Goal: Transaction & Acquisition: Book appointment/travel/reservation

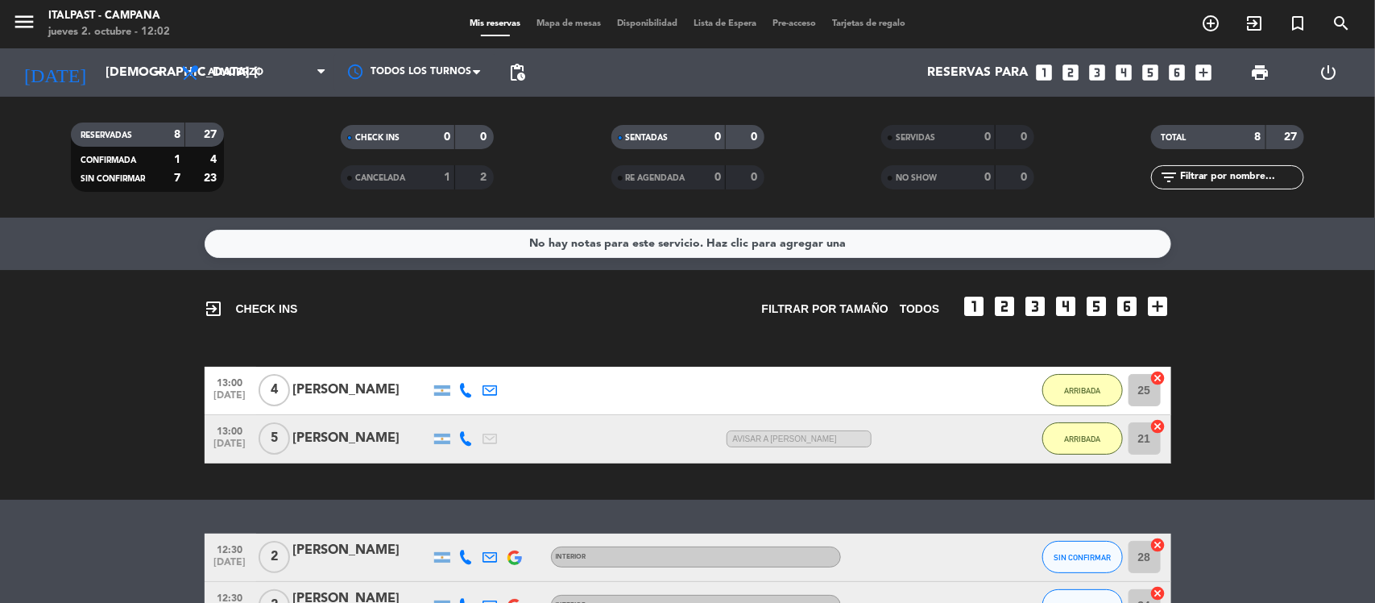
scroll to position [201, 0]
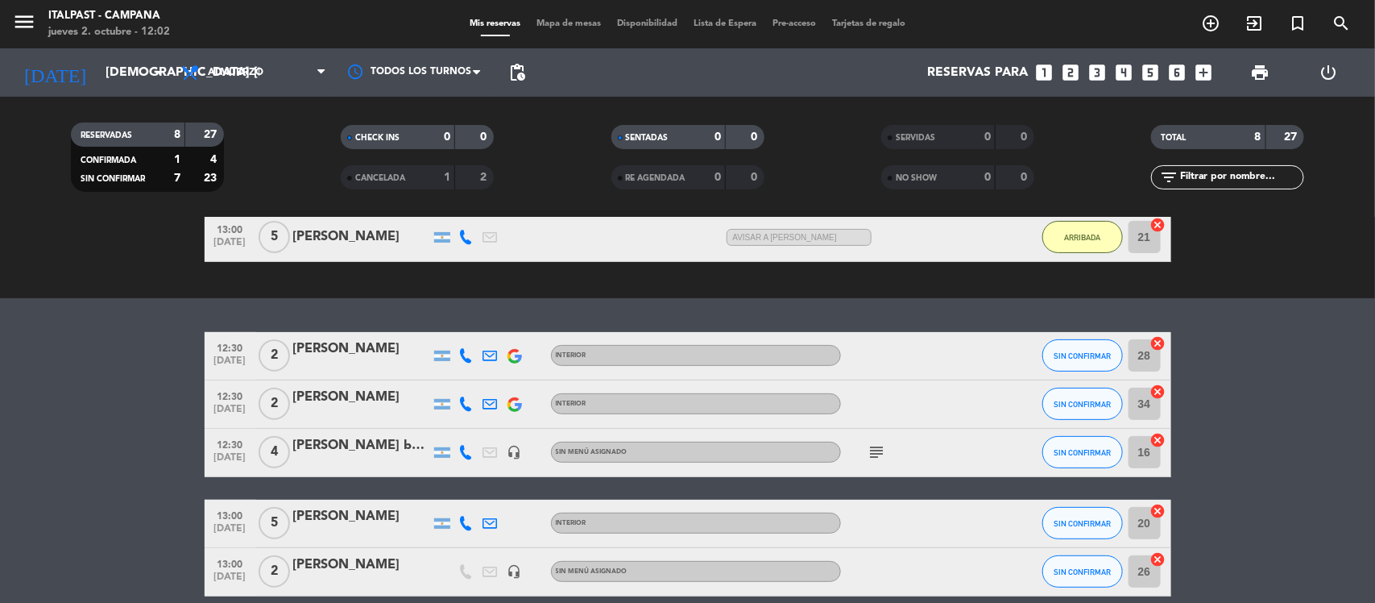
click at [573, 22] on span "Mapa de mesas" at bounding box center [568, 23] width 81 height 9
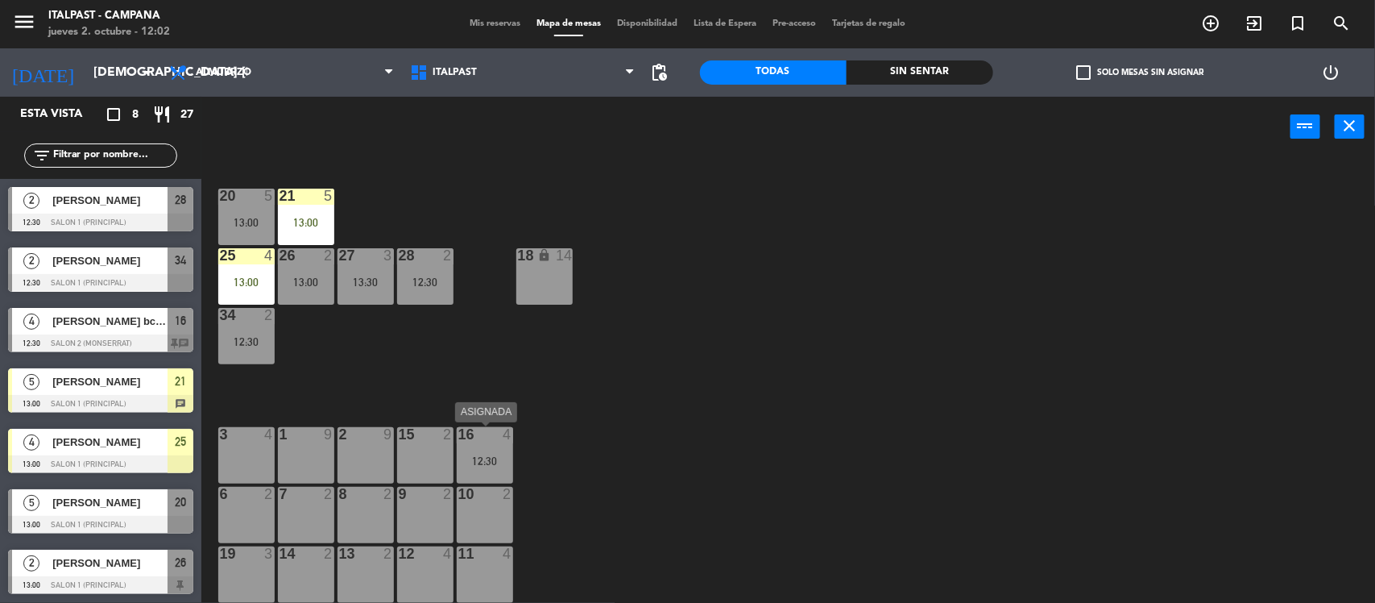
click at [478, 445] on div "16 4 12:30" at bounding box center [485, 455] width 56 height 56
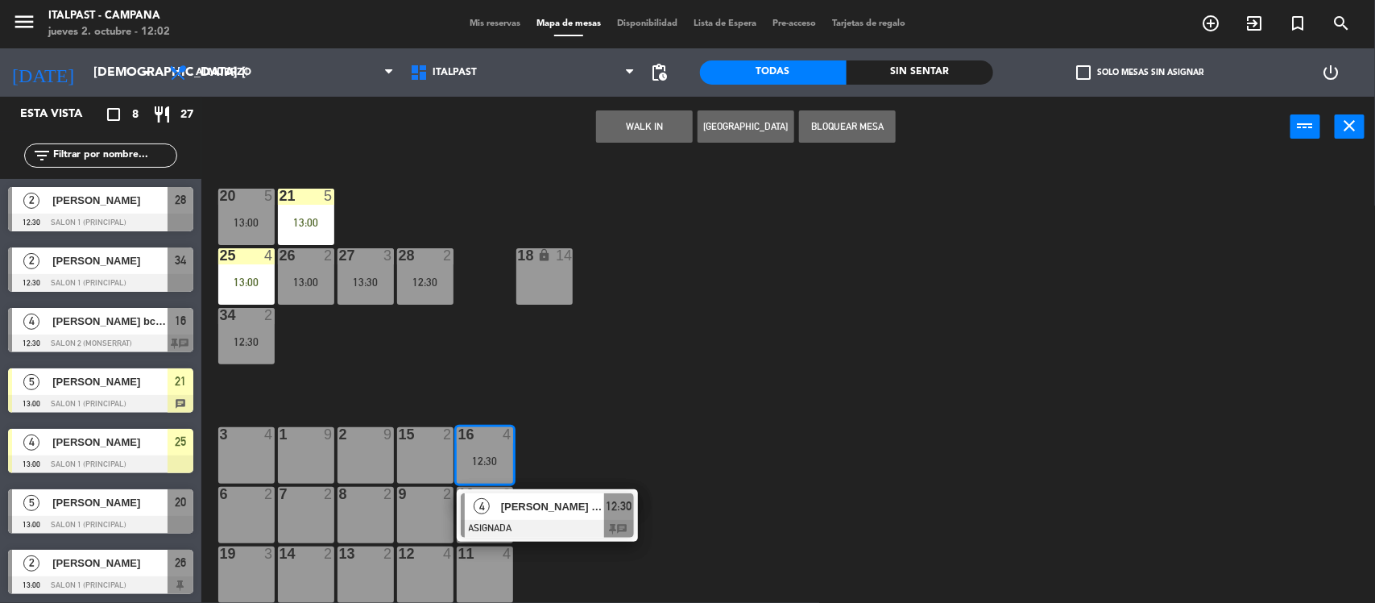
click at [246, 455] on div "3 4" at bounding box center [246, 455] width 56 height 56
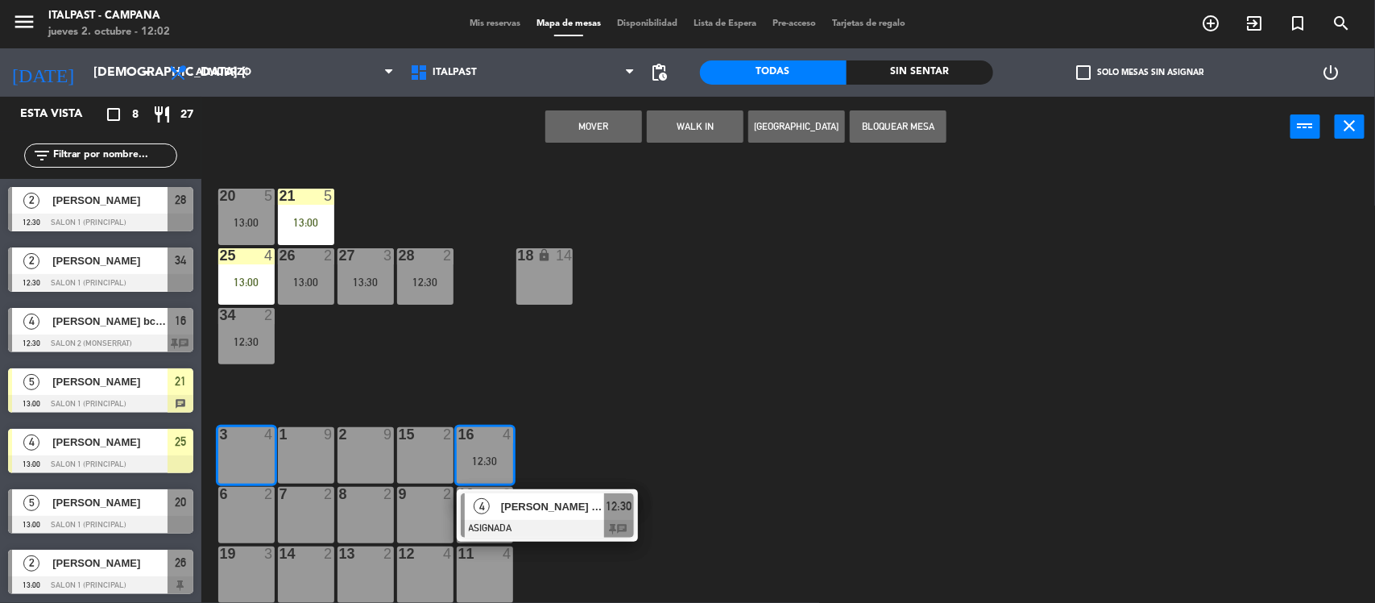
click at [613, 123] on button "Mover" at bounding box center [593, 126] width 97 height 32
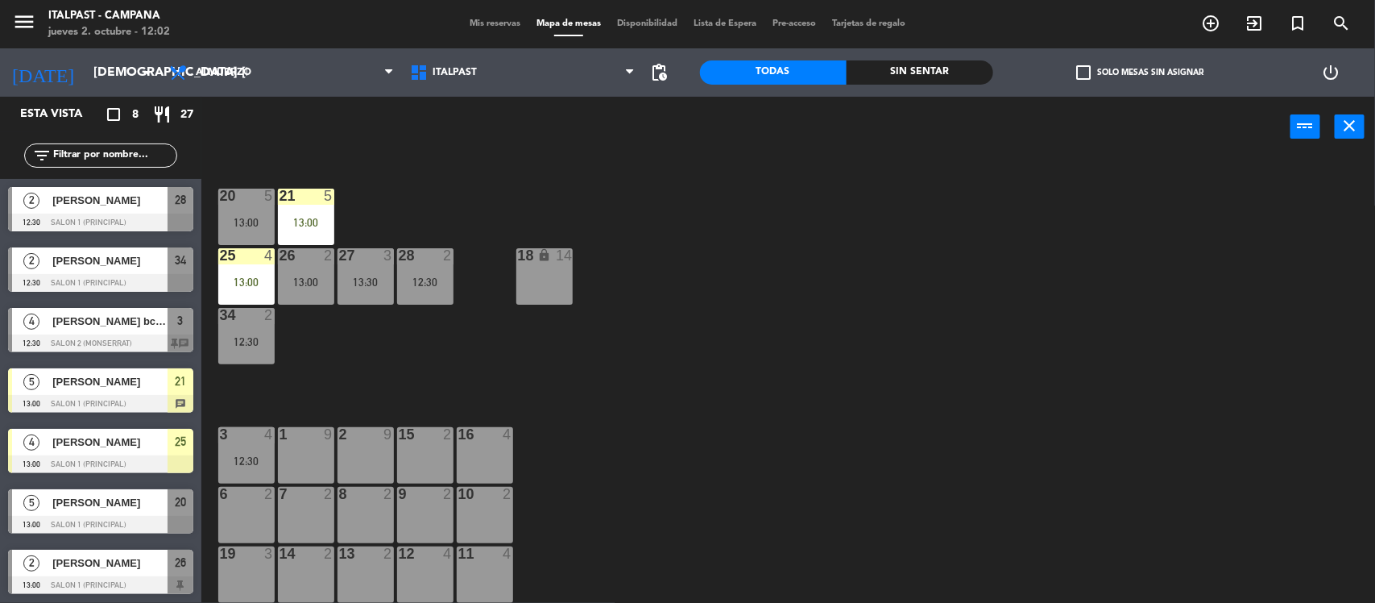
click at [475, 441] on div at bounding box center [484, 434] width 27 height 15
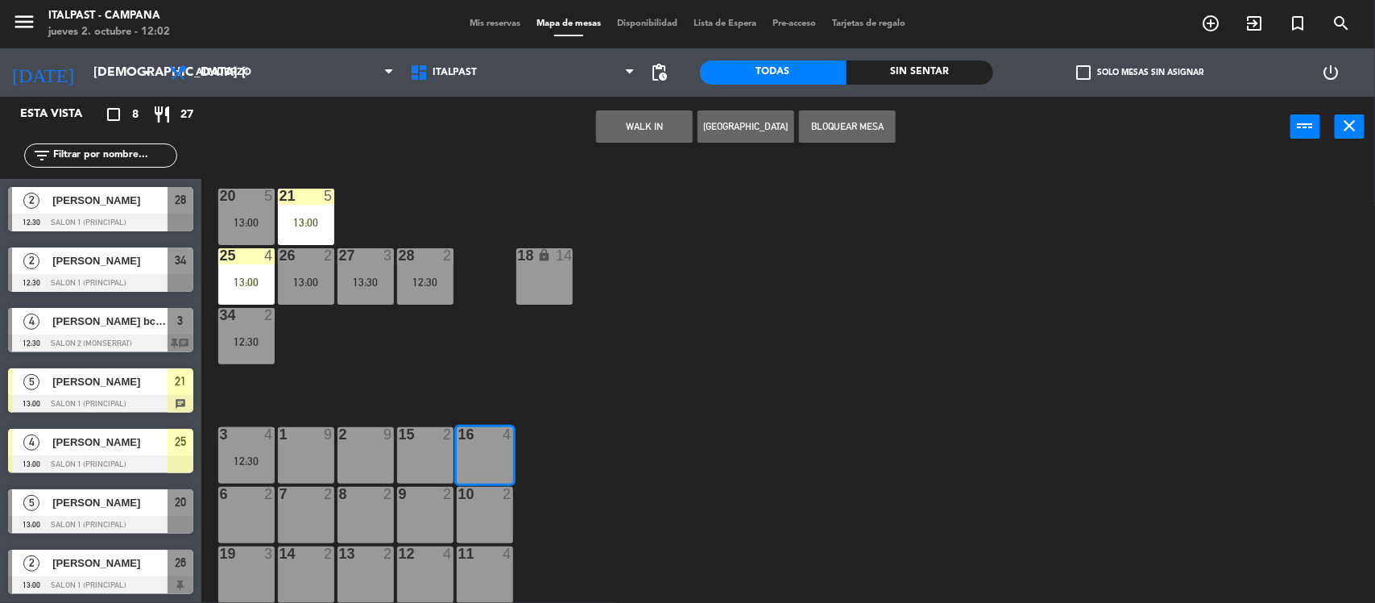
click at [726, 125] on button "[GEOGRAPHIC_DATA]" at bounding box center [746, 126] width 97 height 32
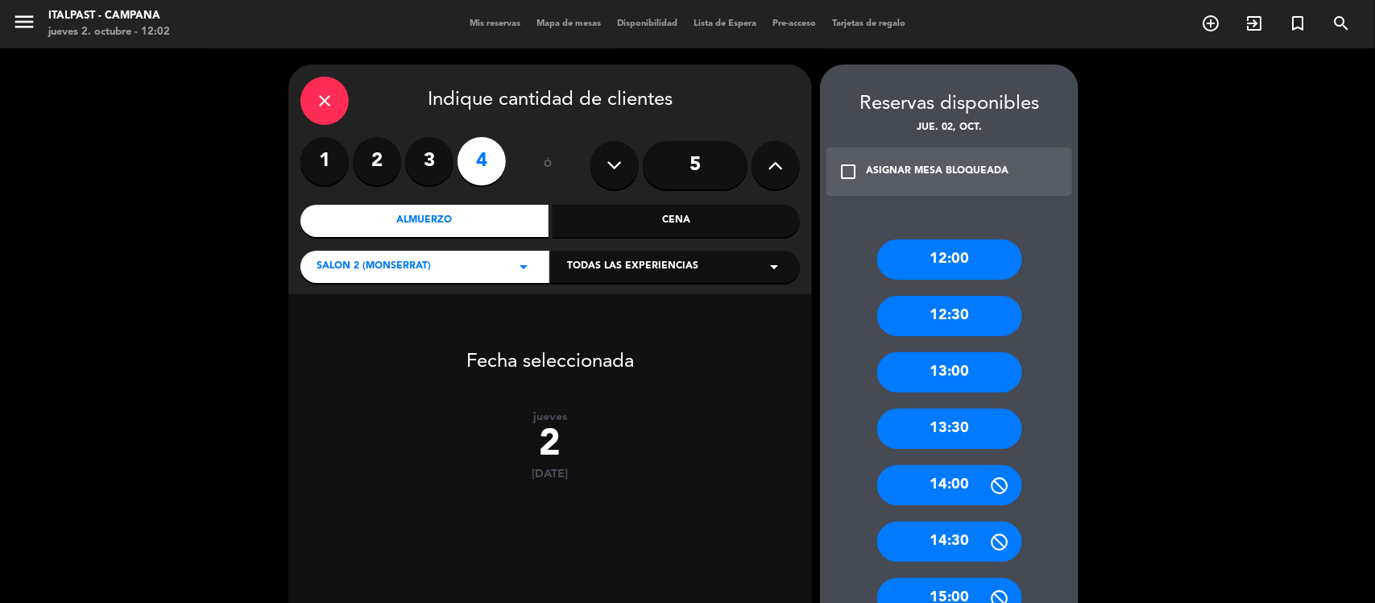
drag, startPoint x: 949, startPoint y: 380, endPoint x: 917, endPoint y: 358, distance: 38.9
click at [944, 371] on div "13:00" at bounding box center [949, 372] width 145 height 40
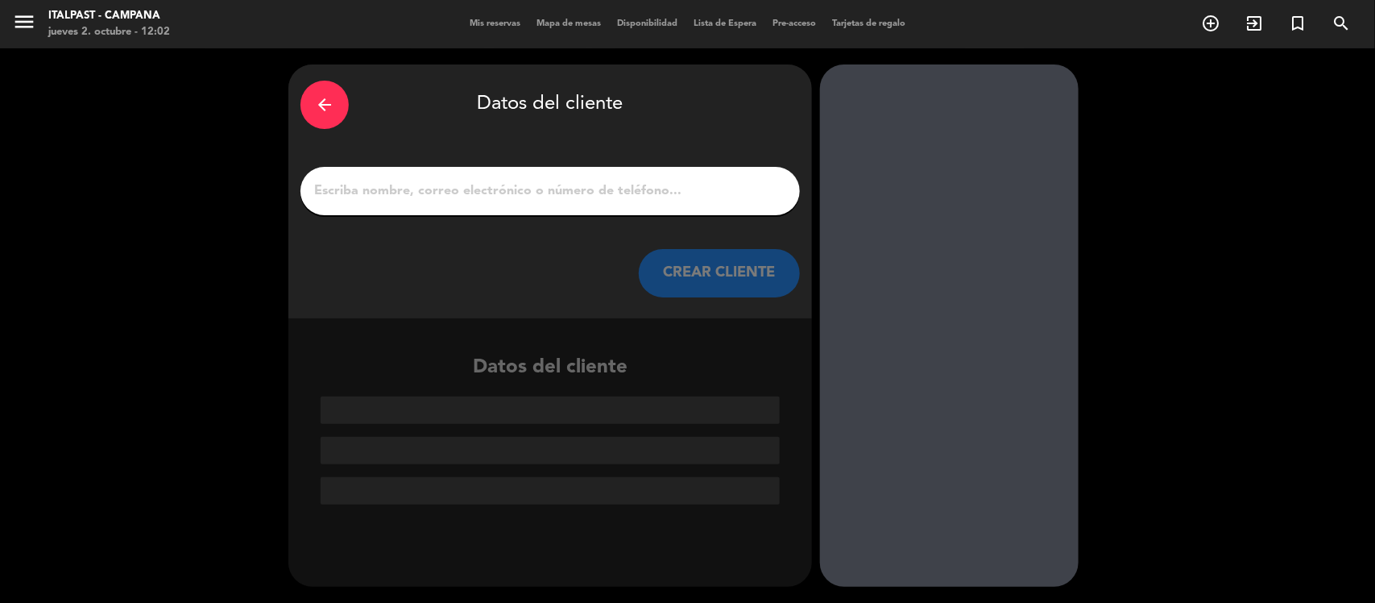
click at [346, 187] on input "1" at bounding box center [550, 191] width 475 height 23
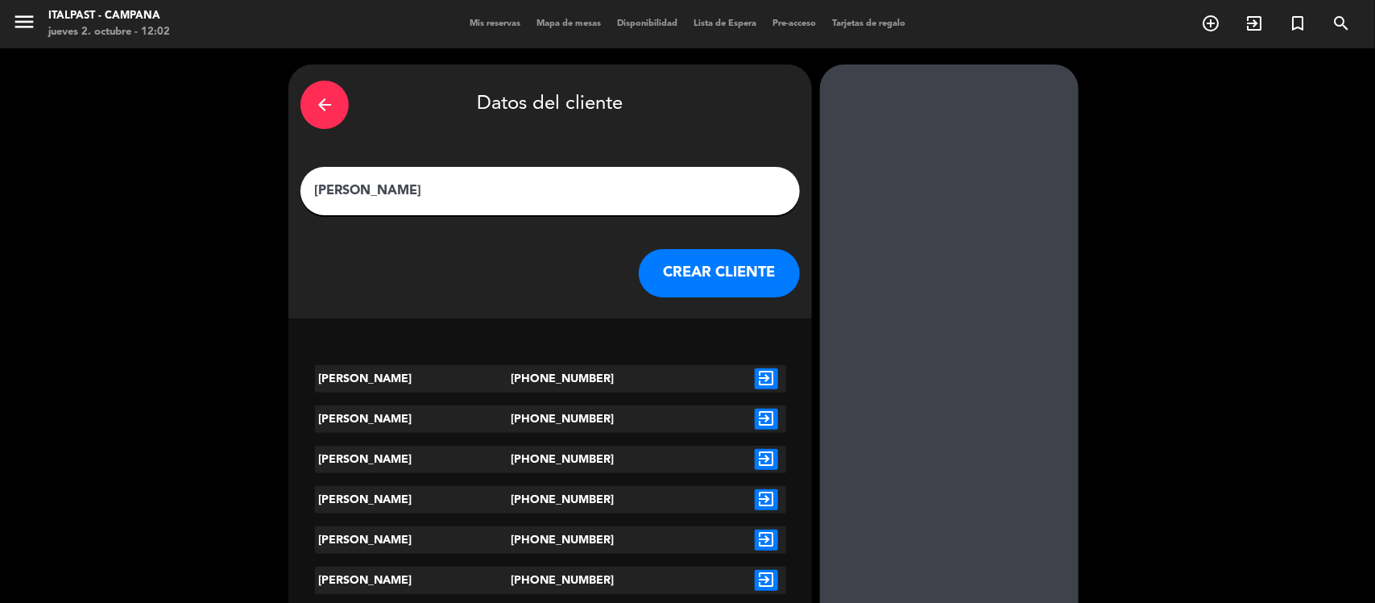
type input "[PERSON_NAME]"
click at [774, 368] on icon "exit_to_app" at bounding box center [766, 378] width 23 height 21
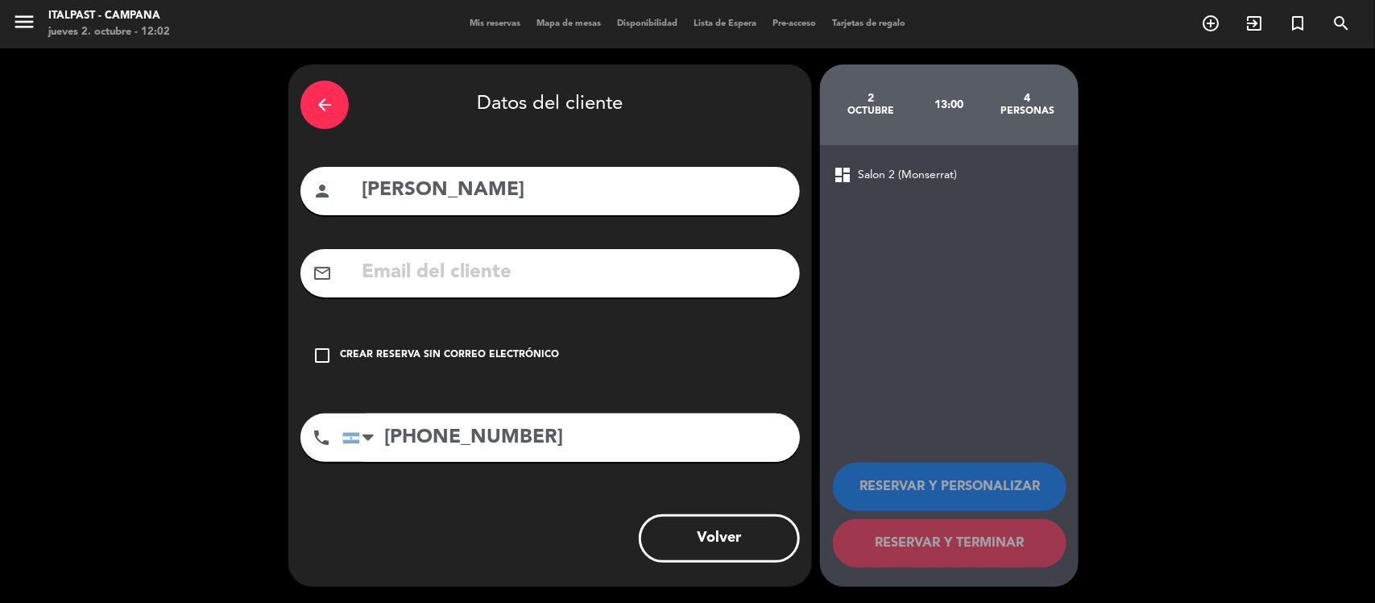
click at [321, 352] on icon "check_box_outline_blank" at bounding box center [322, 355] width 19 height 19
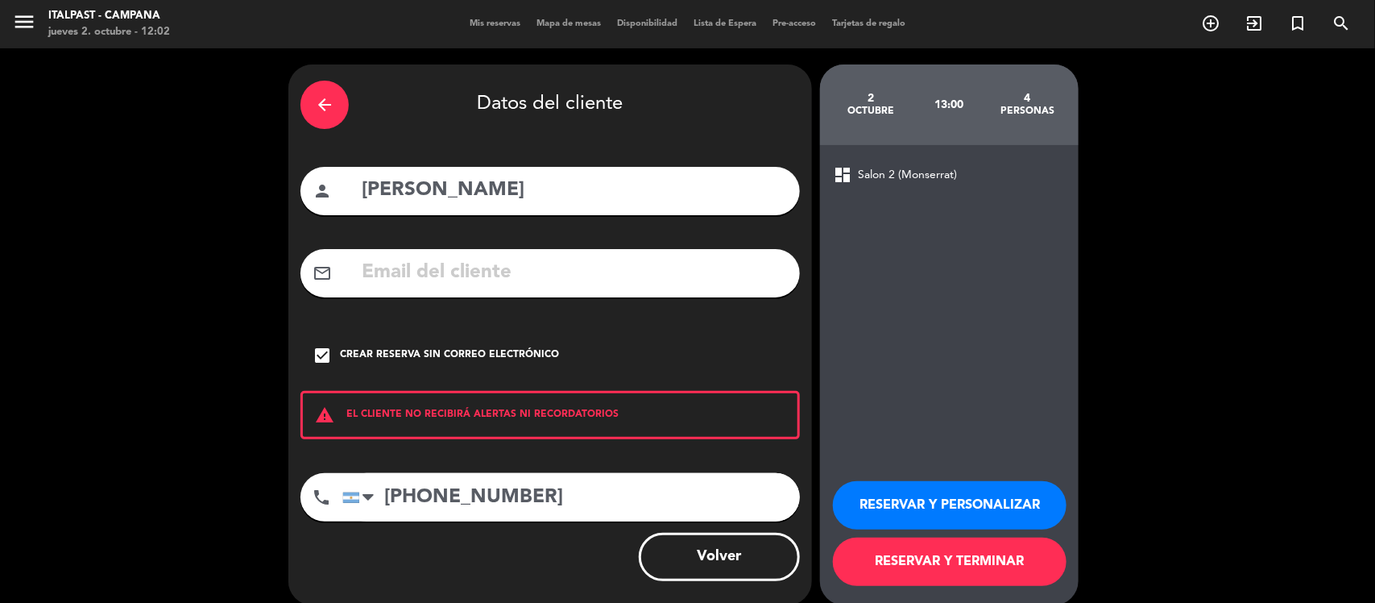
click at [947, 549] on button "RESERVAR Y TERMINAR" at bounding box center [950, 561] width 234 height 48
